Goal: Check status: Check status

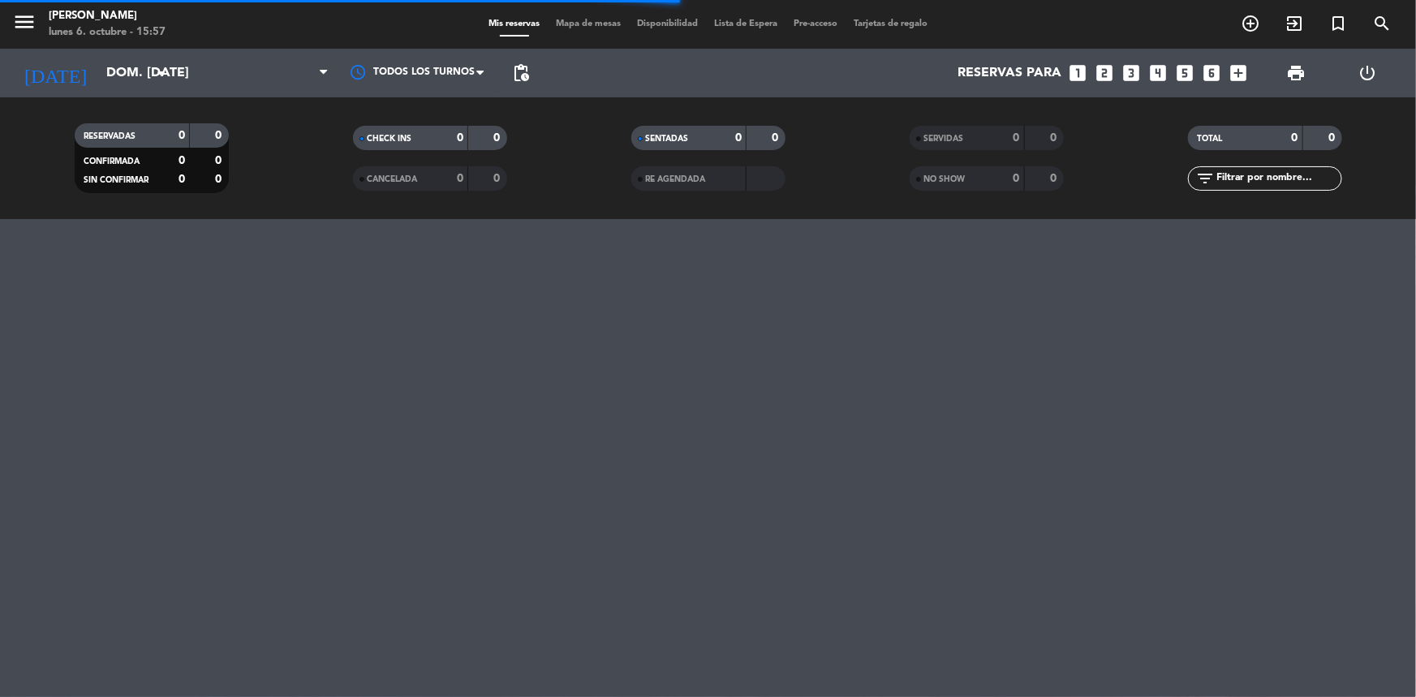
click at [100, 97] on div "menu Madre [PERSON_NAME] lunes 6. octubre - 15:57 Mis reservas Mapa de mesas Di…" at bounding box center [708, 109] width 1416 height 219
click at [102, 86] on input "dom. [DATE]" at bounding box center [183, 74] width 171 height 32
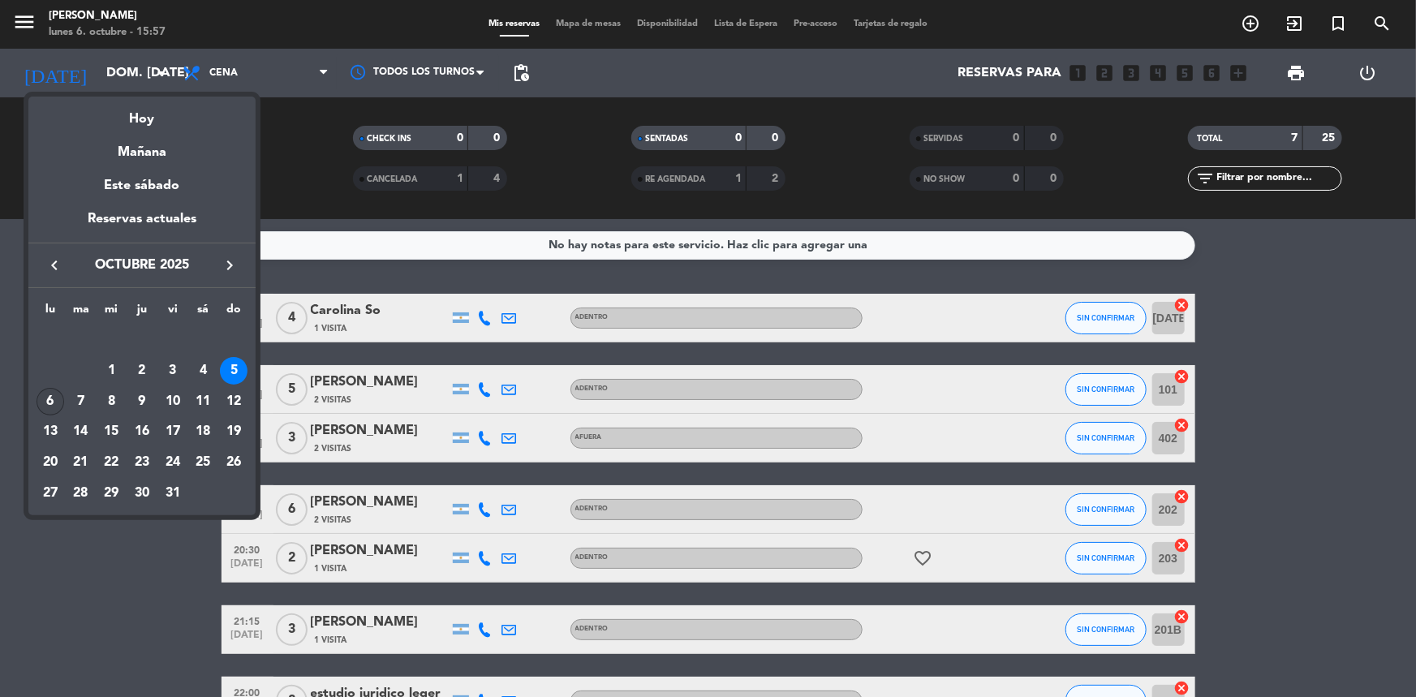
click at [55, 397] on div "6" at bounding box center [51, 402] width 28 height 28
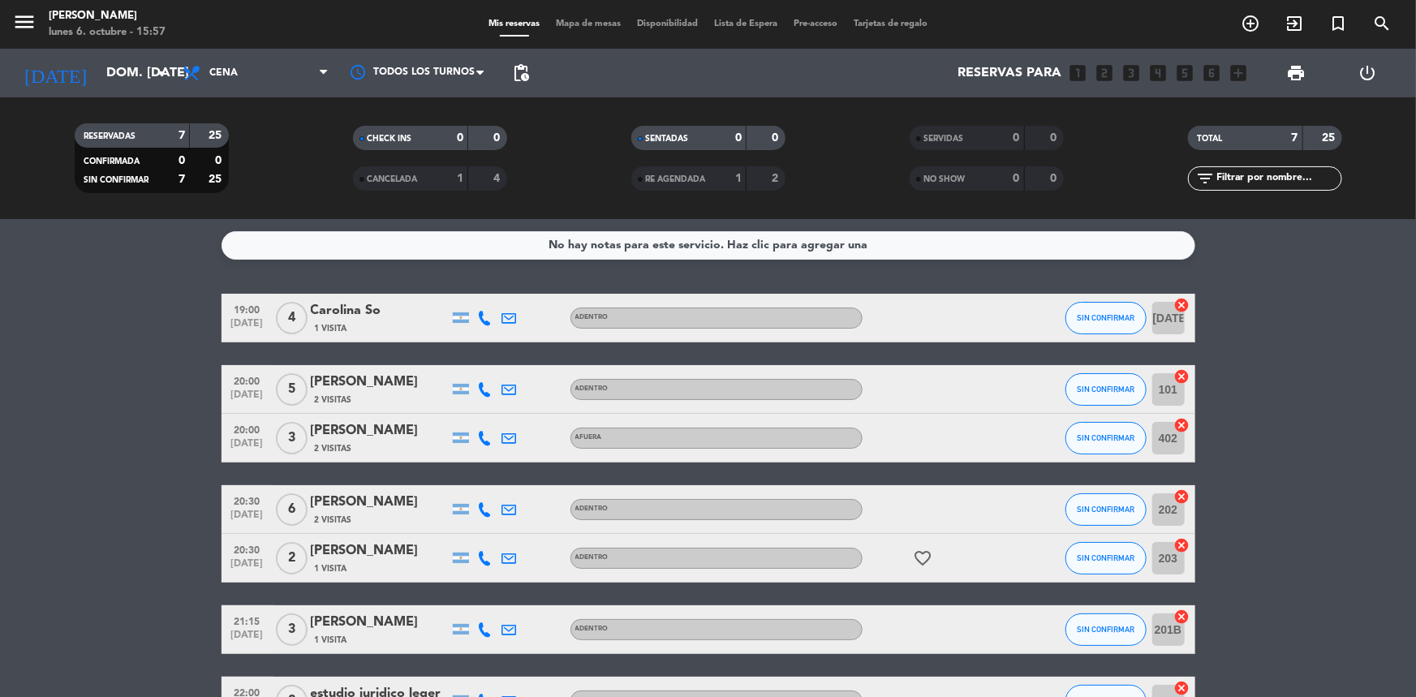
type input "lun. [DATE]"
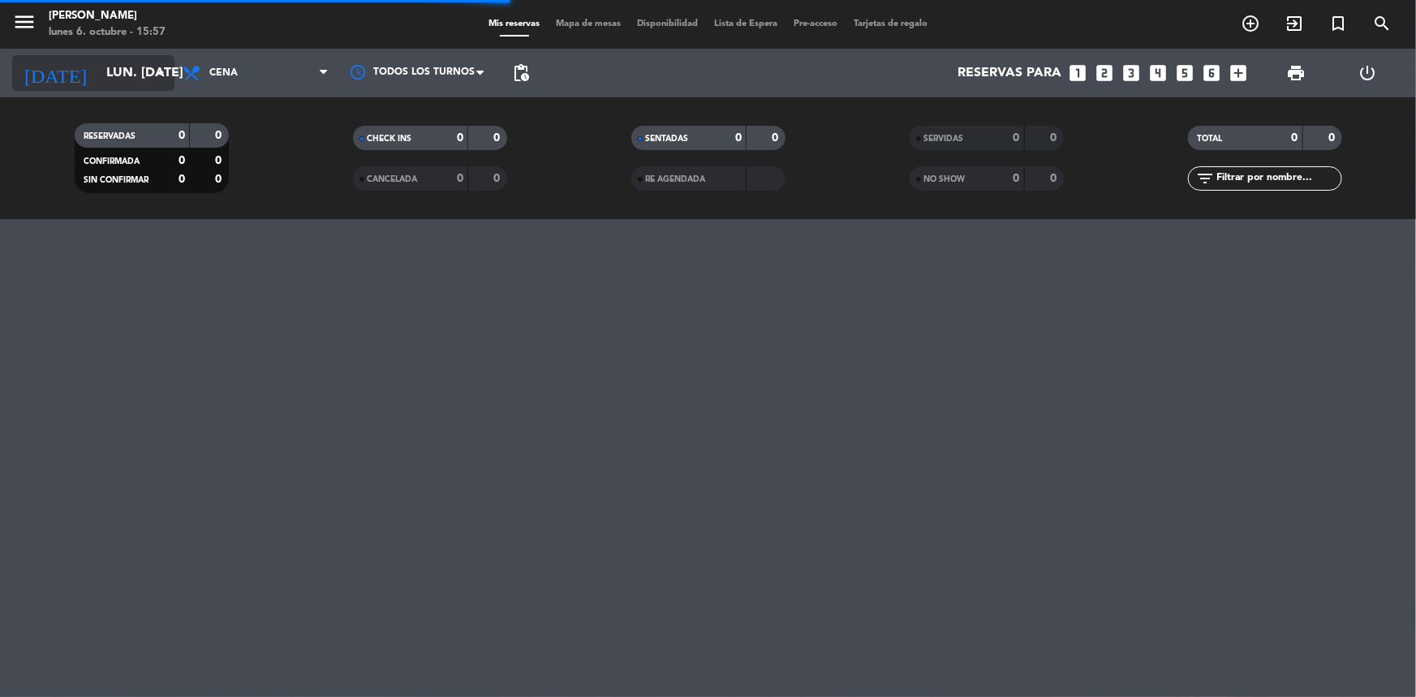
click at [130, 71] on input "lun. [DATE]" at bounding box center [183, 74] width 171 height 32
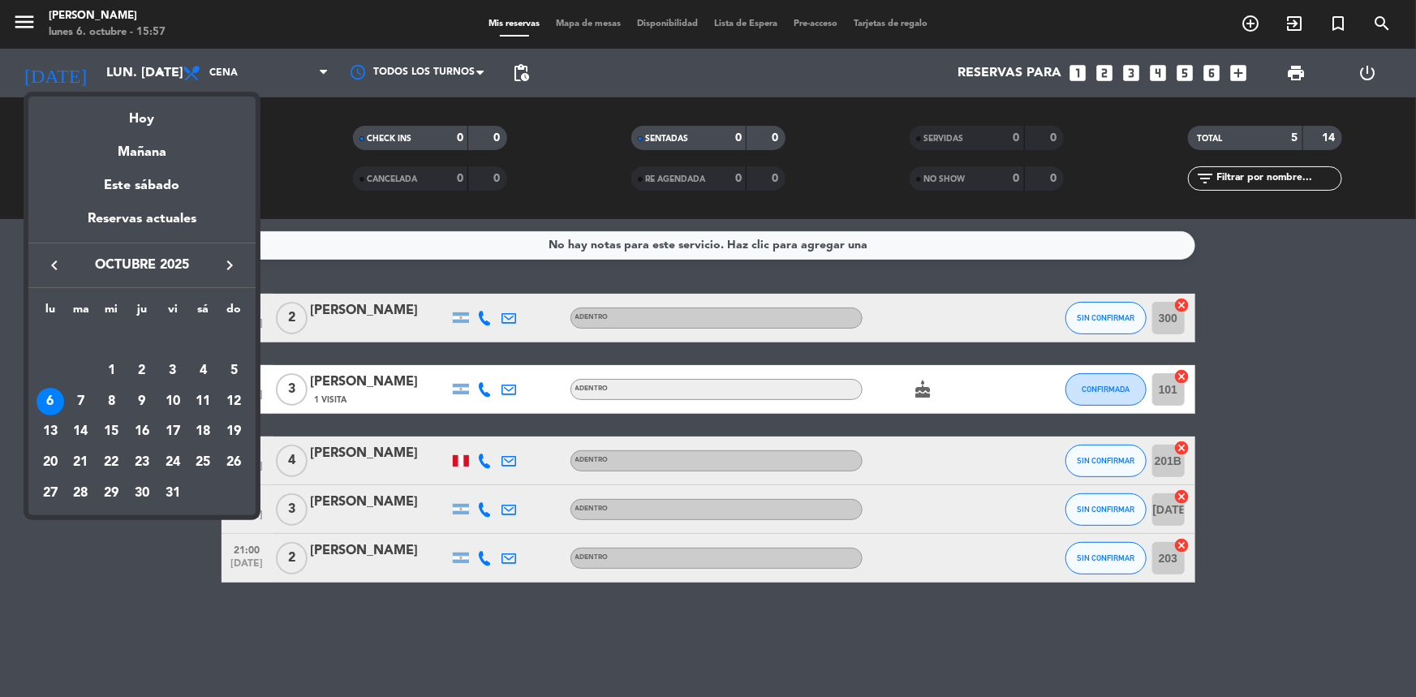
click at [47, 398] on div "6" at bounding box center [51, 402] width 28 height 28
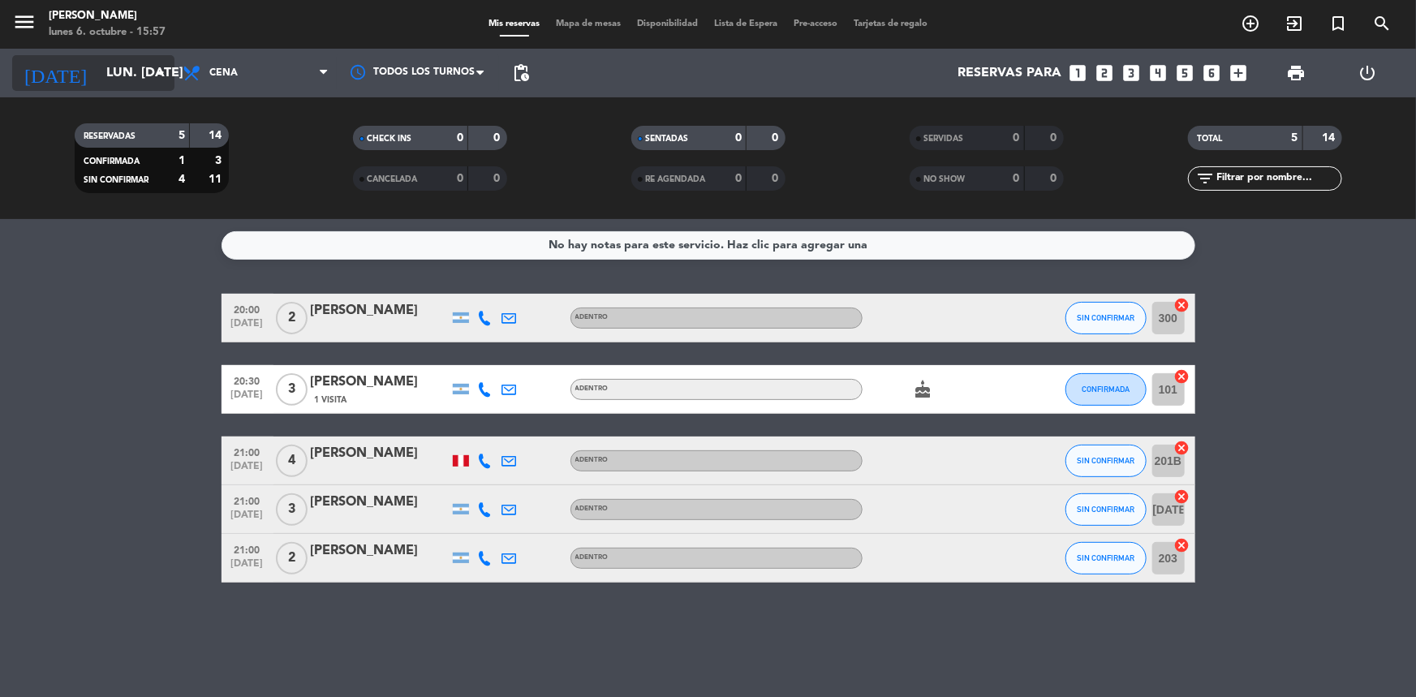
click at [154, 74] on icon "arrow_drop_down" at bounding box center [160, 72] width 19 height 19
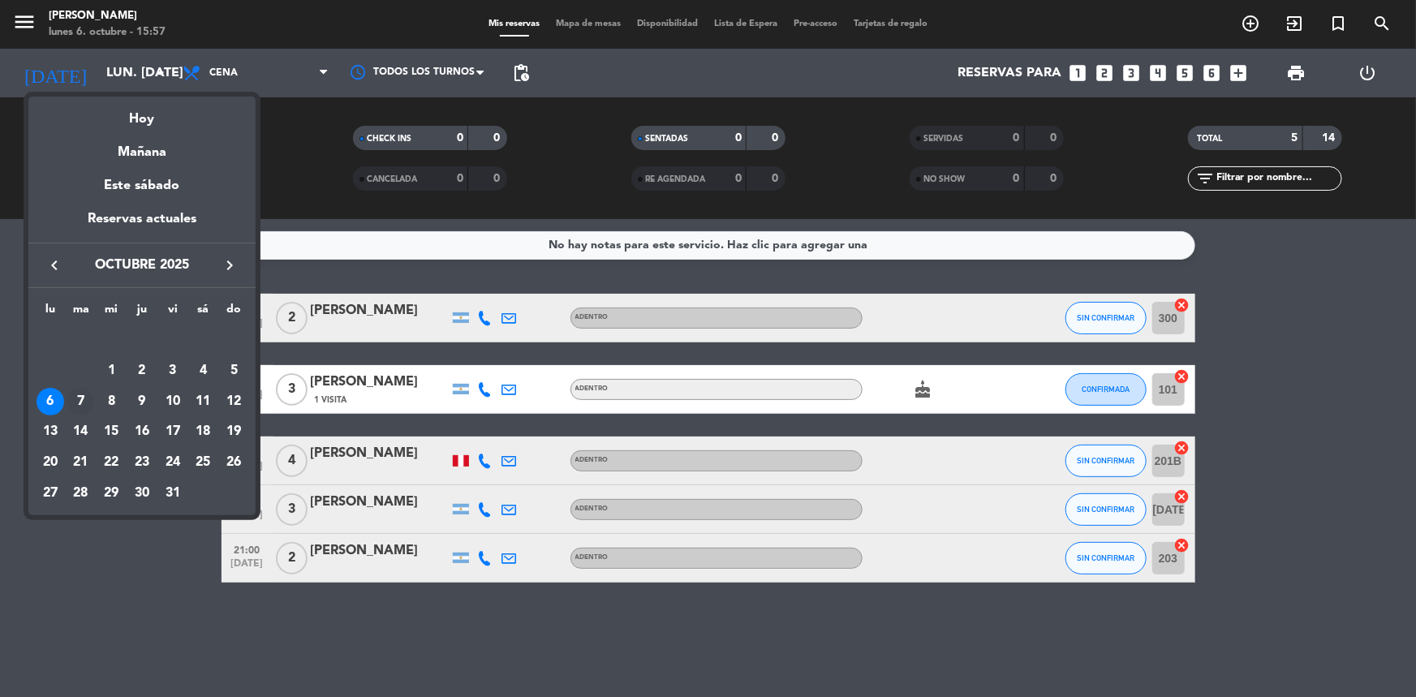
click at [73, 408] on div "7" at bounding box center [81, 402] width 28 height 28
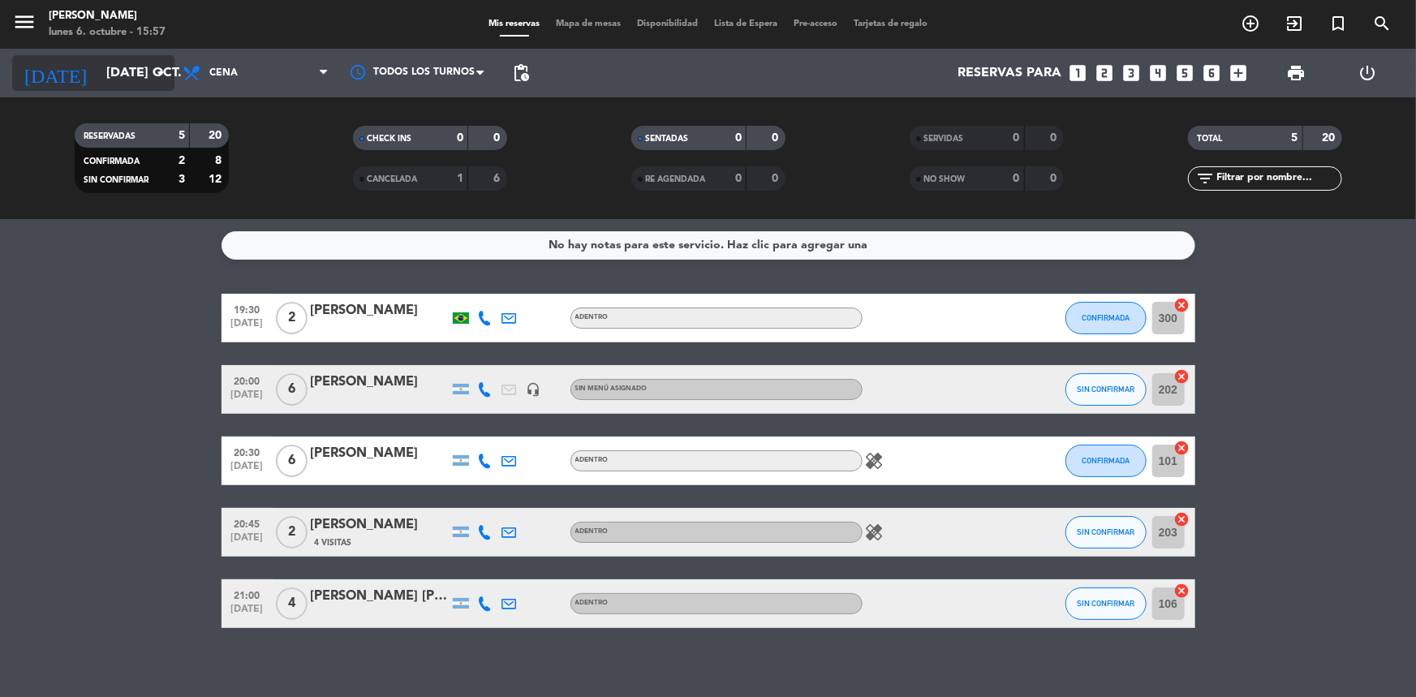
click at [135, 74] on input "mar. 7 oct." at bounding box center [183, 74] width 171 height 32
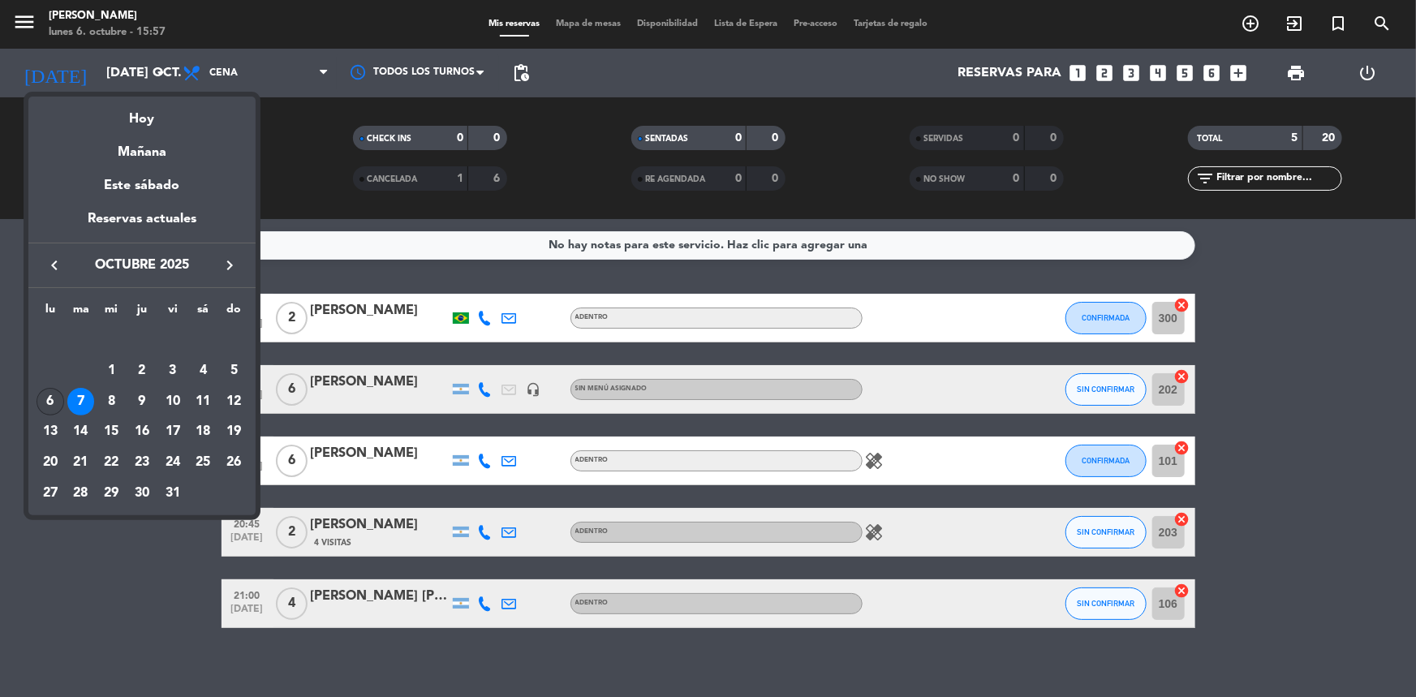
click at [55, 397] on div "6" at bounding box center [51, 402] width 28 height 28
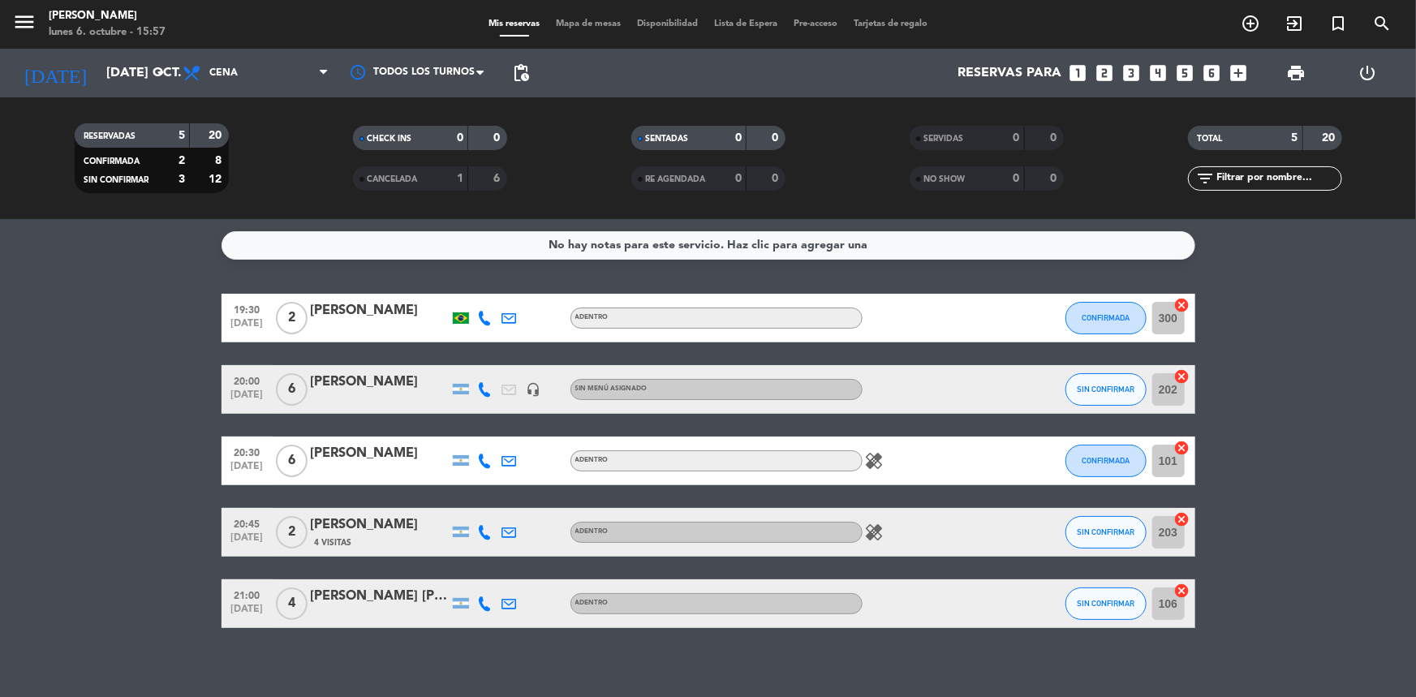
type input "lun. [DATE]"
